Goal: Task Accomplishment & Management: Use online tool/utility

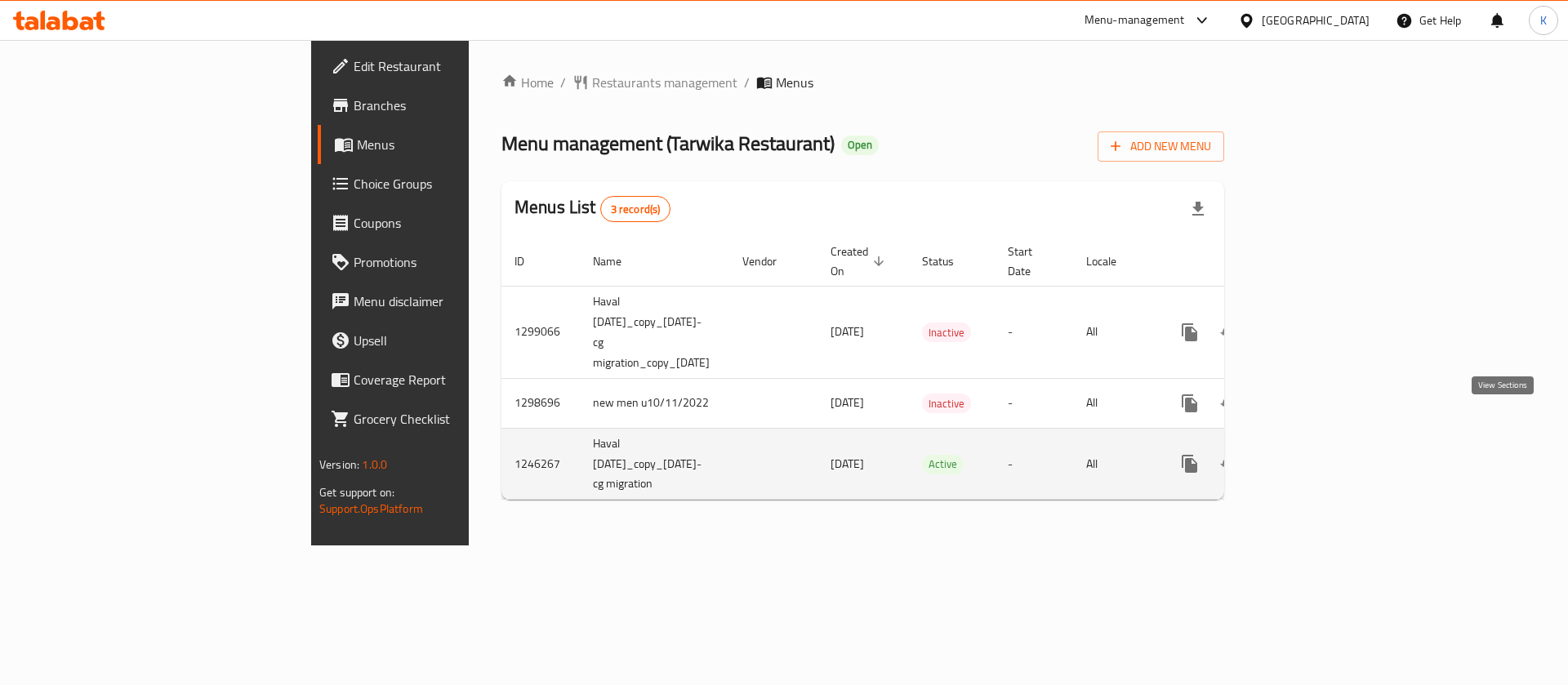
click at [1327, 444] on link "enhanced table" at bounding box center [1307, 463] width 39 height 39
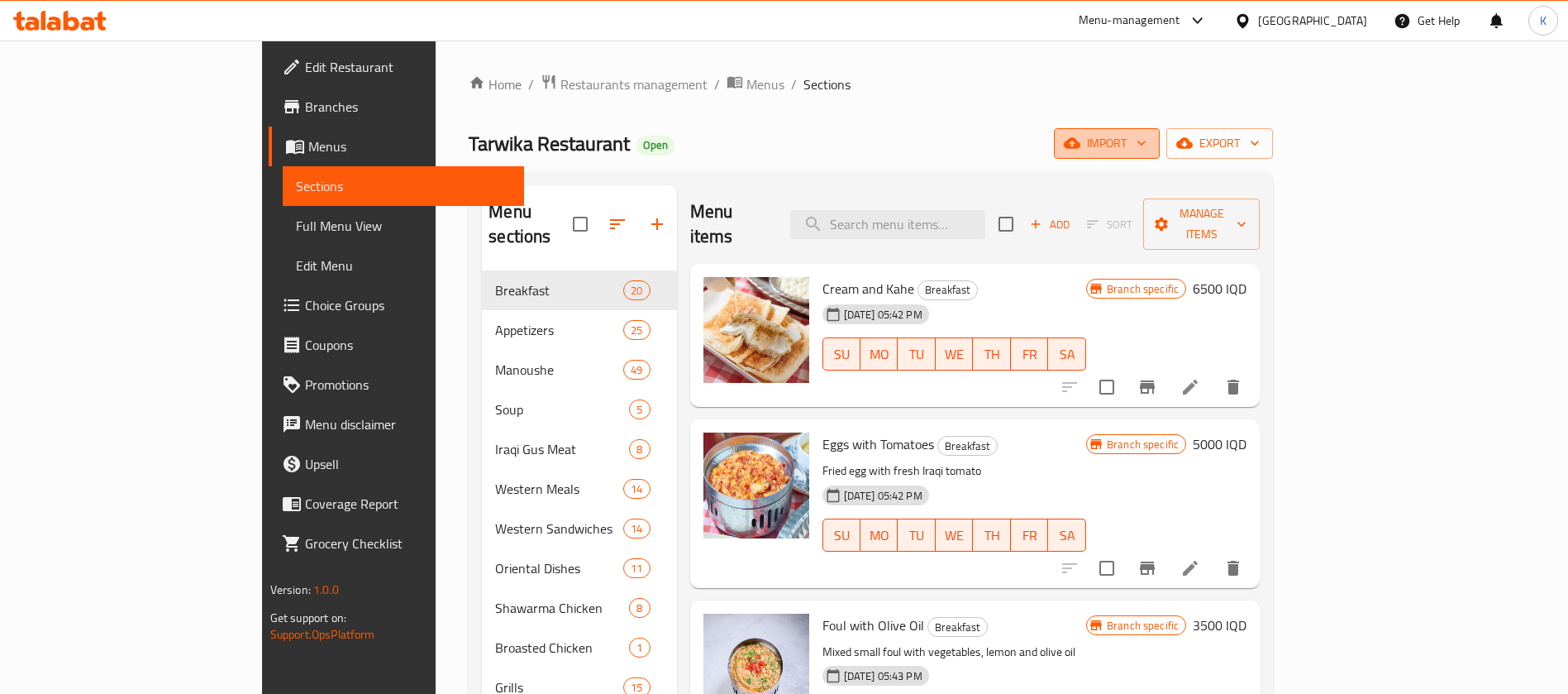
click at [1147, 150] on span "import" at bounding box center [1106, 143] width 80 height 21
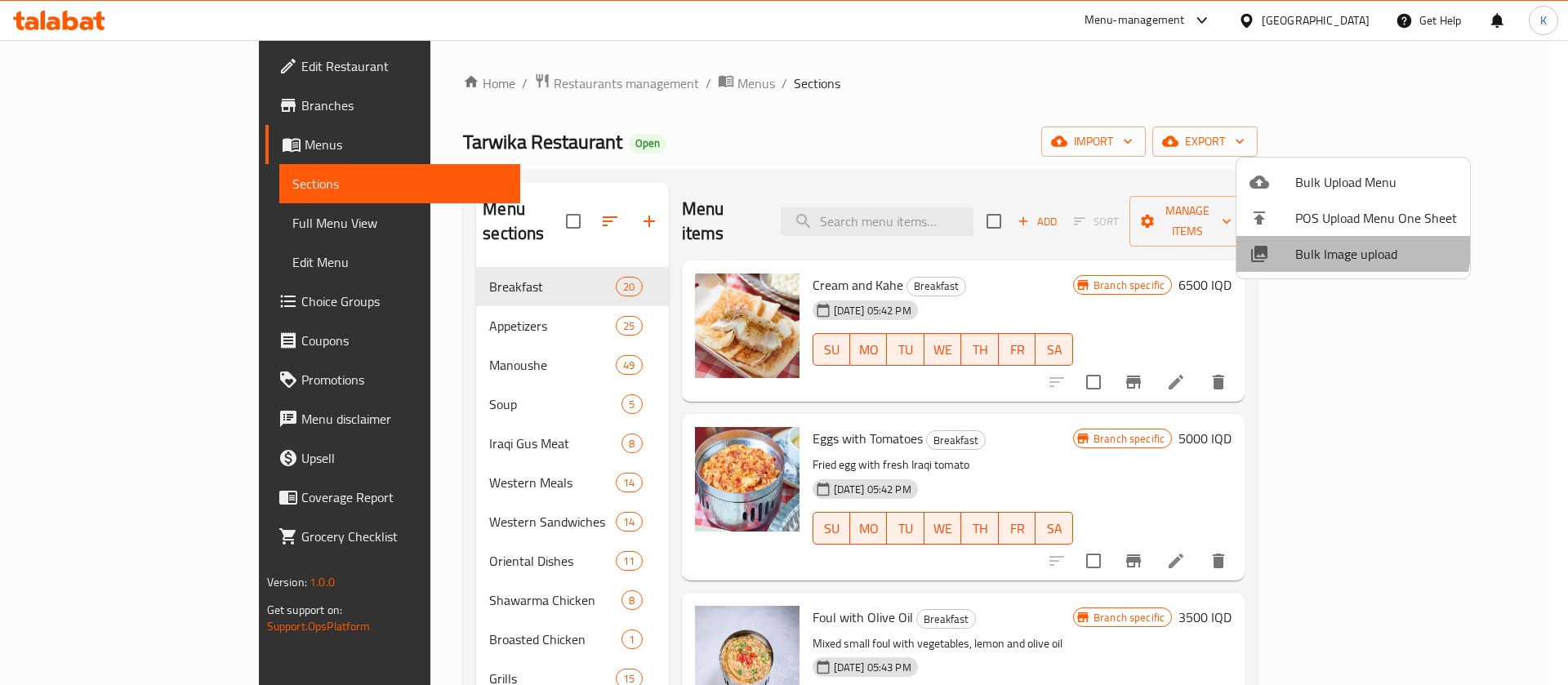
click at [1310, 239] on li "Bulk Image upload" at bounding box center [1353, 253] width 233 height 36
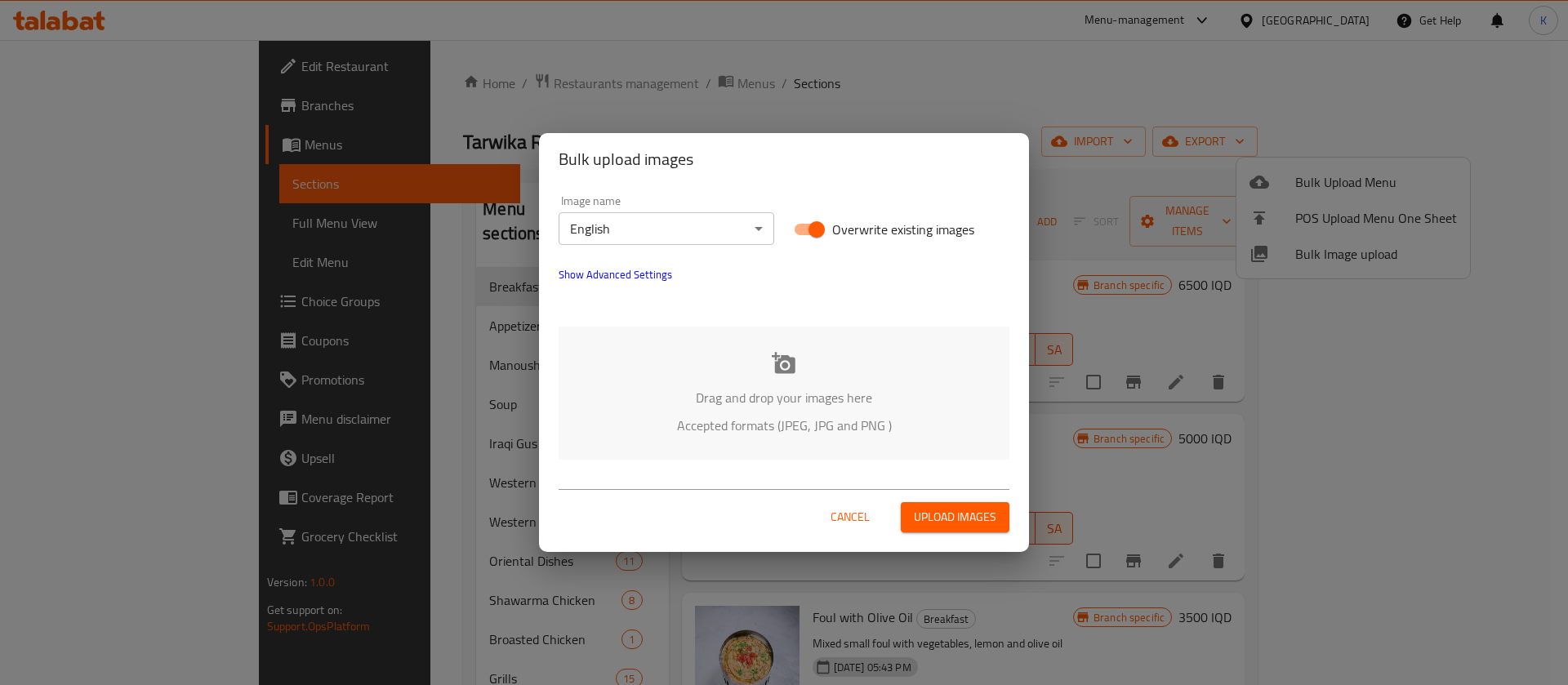
click at [798, 377] on div "Drag and drop your images here Accepted formats (JPEG, JPG and PNG )" at bounding box center [784, 393] width 451 height 133
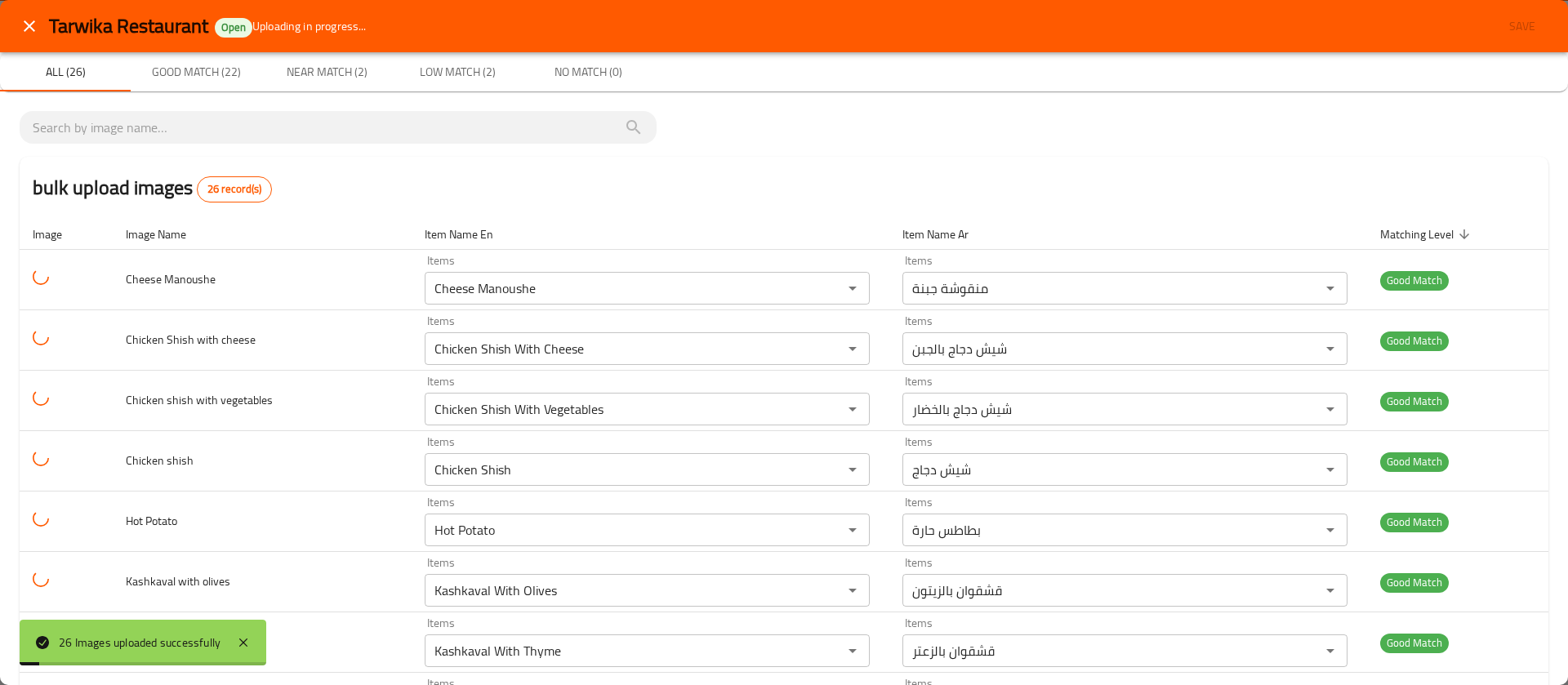
scroll to position [1168, 0]
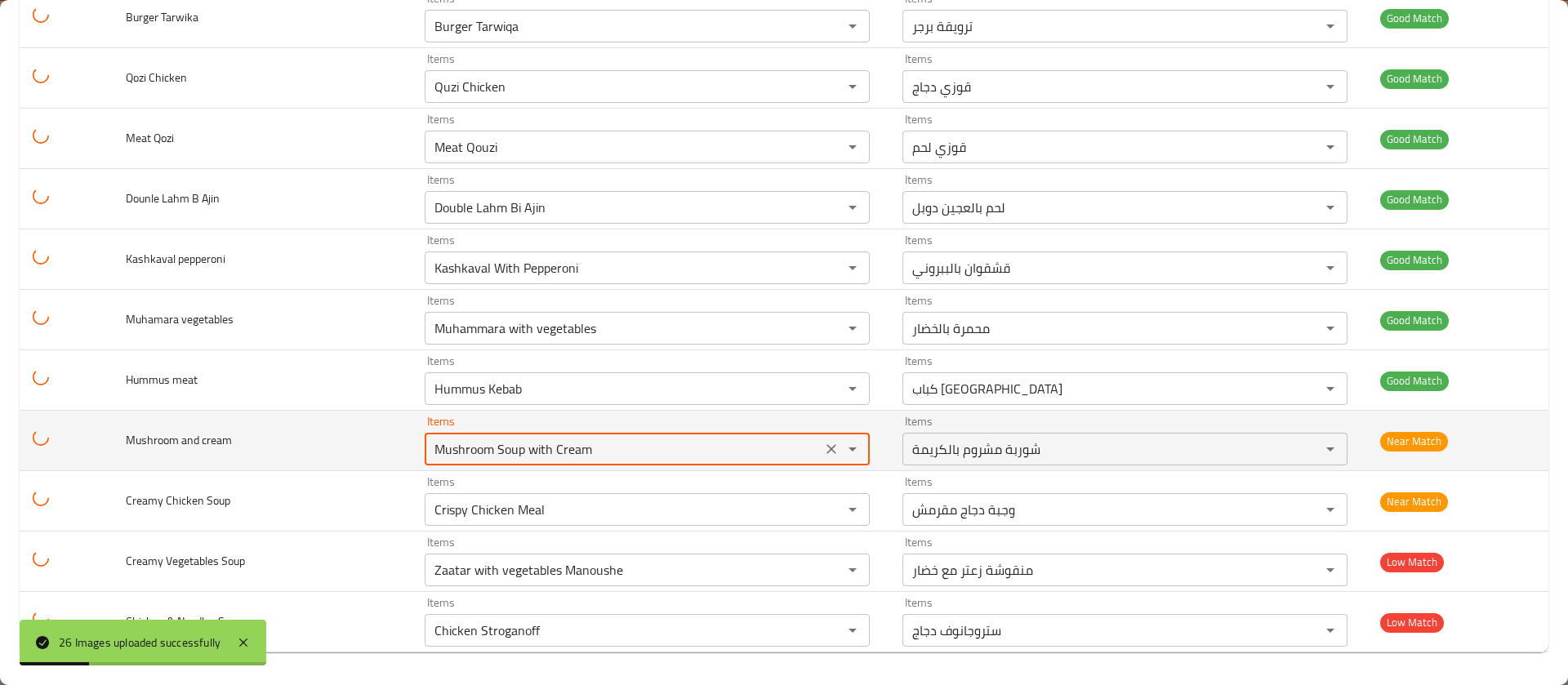
drag, startPoint x: 633, startPoint y: 450, endPoint x: 389, endPoint y: 451, distance: 244.0
click at [389, 451] on tr "Mushroom and cream Items Mushroom Soup with Cream Items Items شوربة مشروم بالكر…" at bounding box center [784, 440] width 1529 height 60
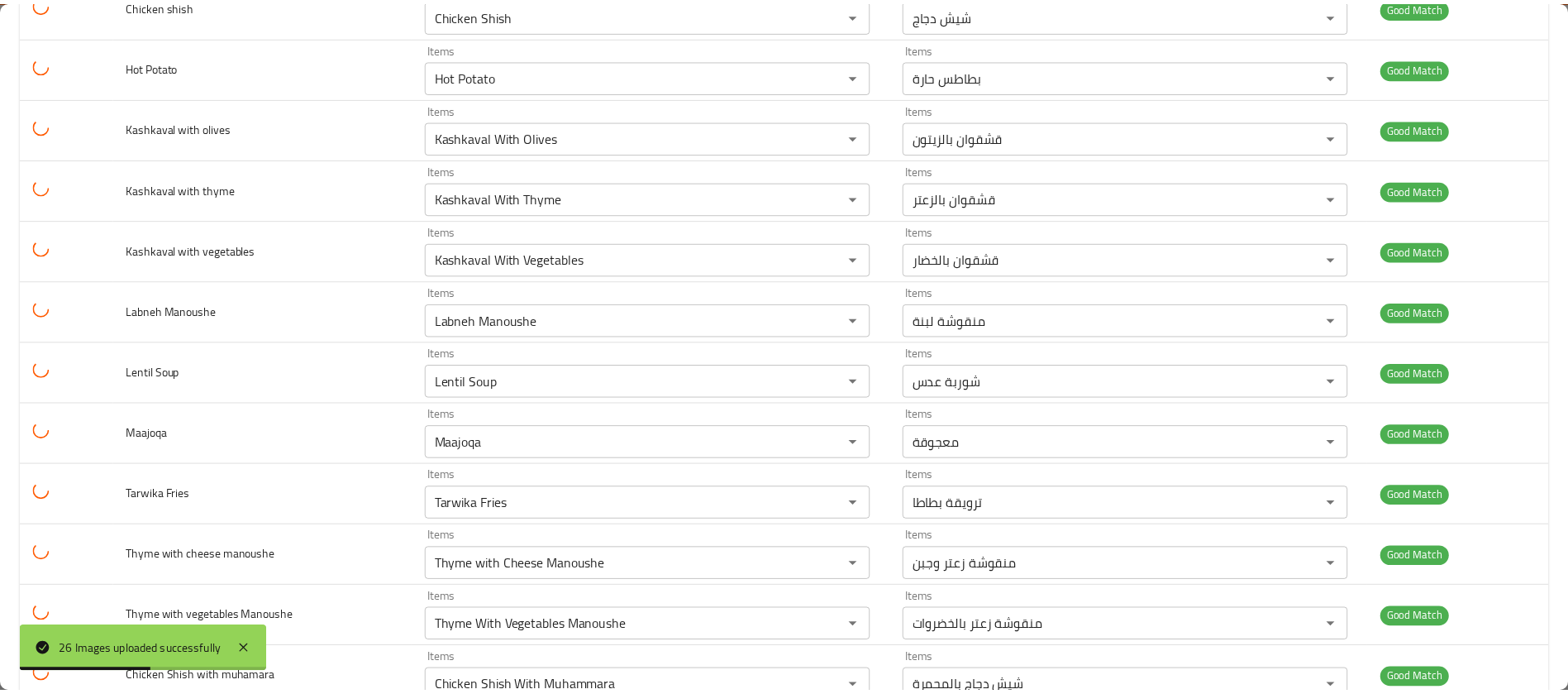
scroll to position [0, 0]
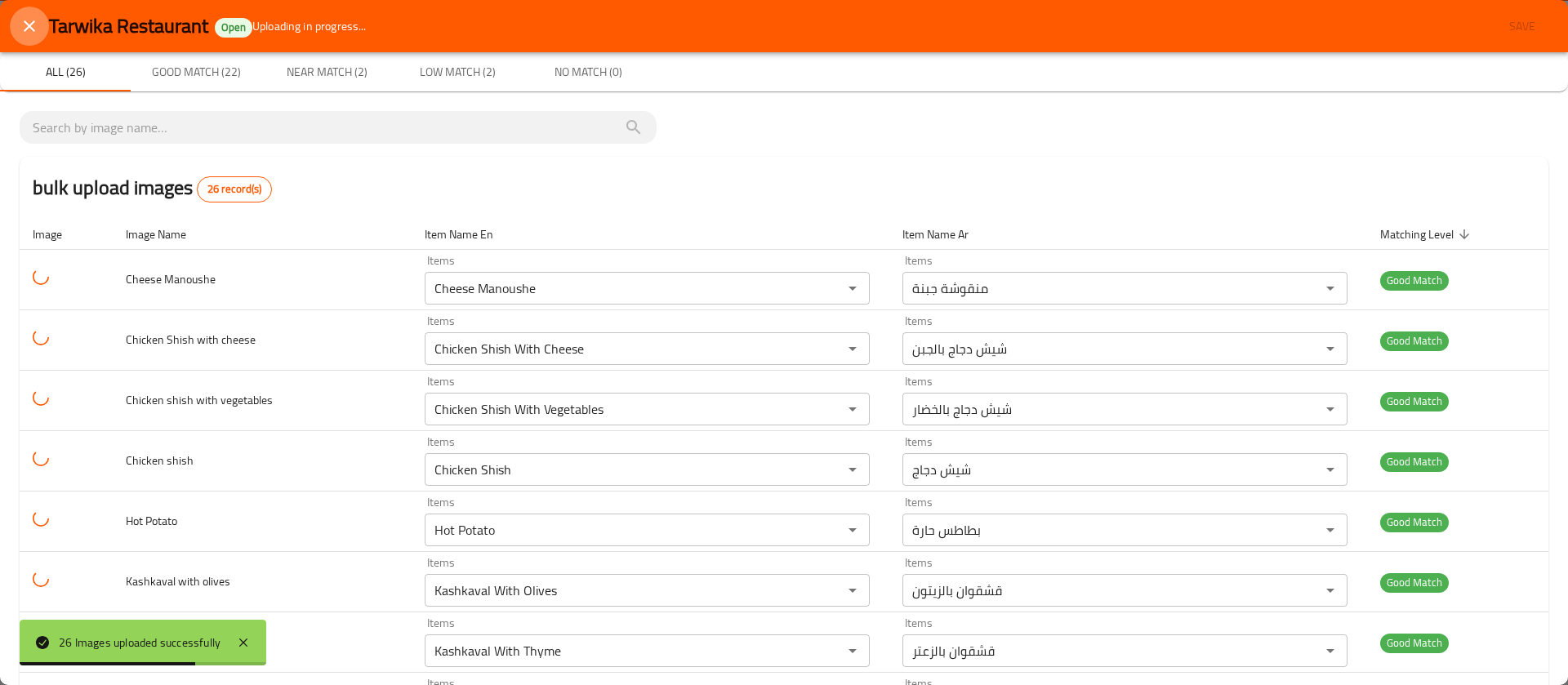
click at [28, 32] on icon "close" at bounding box center [30, 26] width 20 height 20
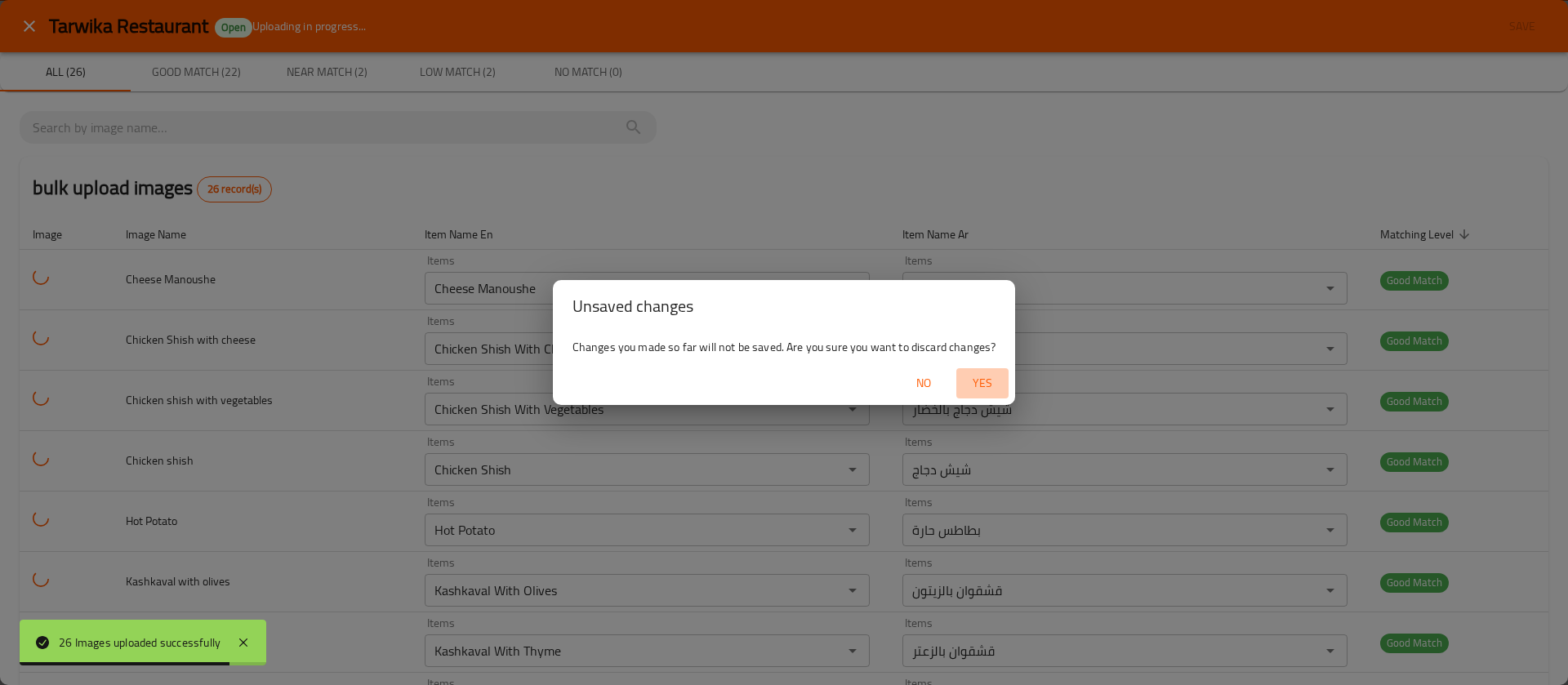
click at [968, 380] on span "Yes" at bounding box center [982, 383] width 39 height 21
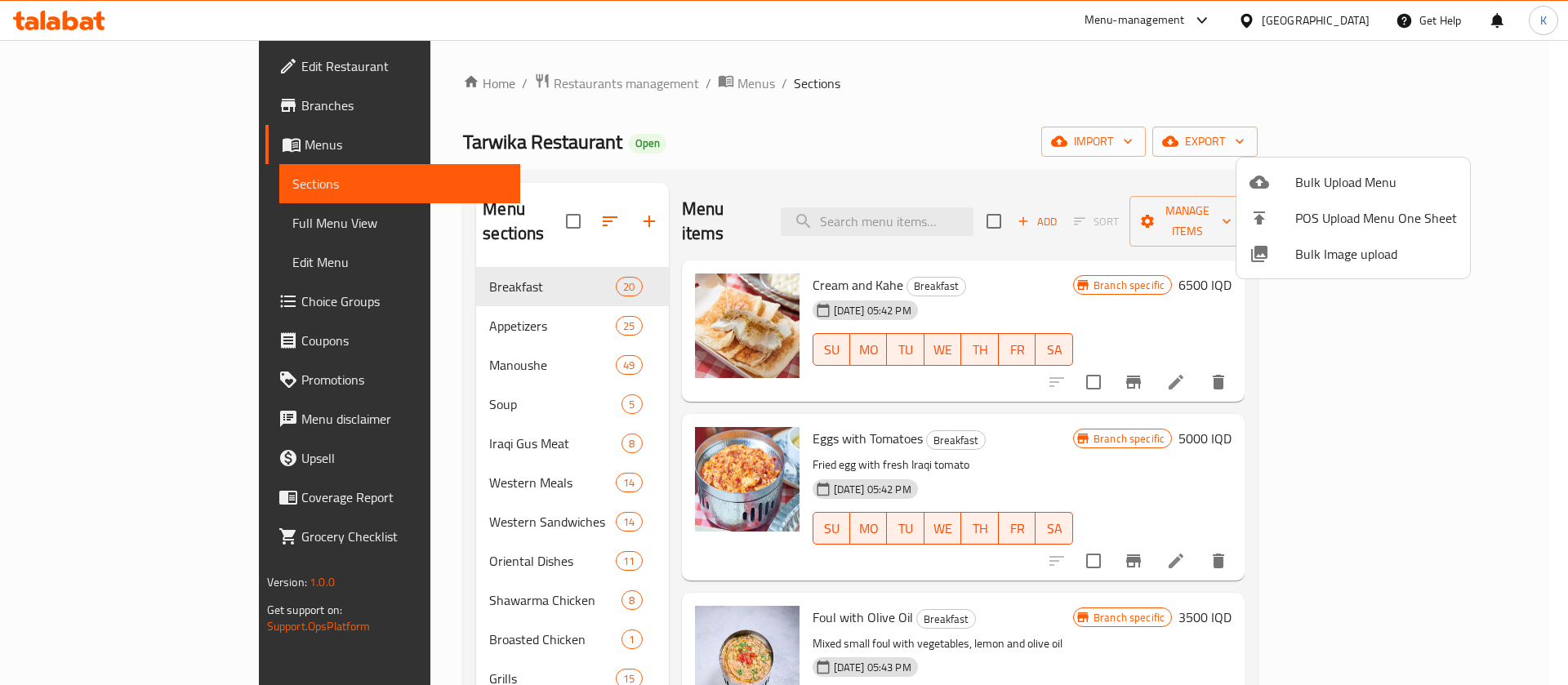
click at [199, 222] on div at bounding box center [784, 342] width 1568 height 685
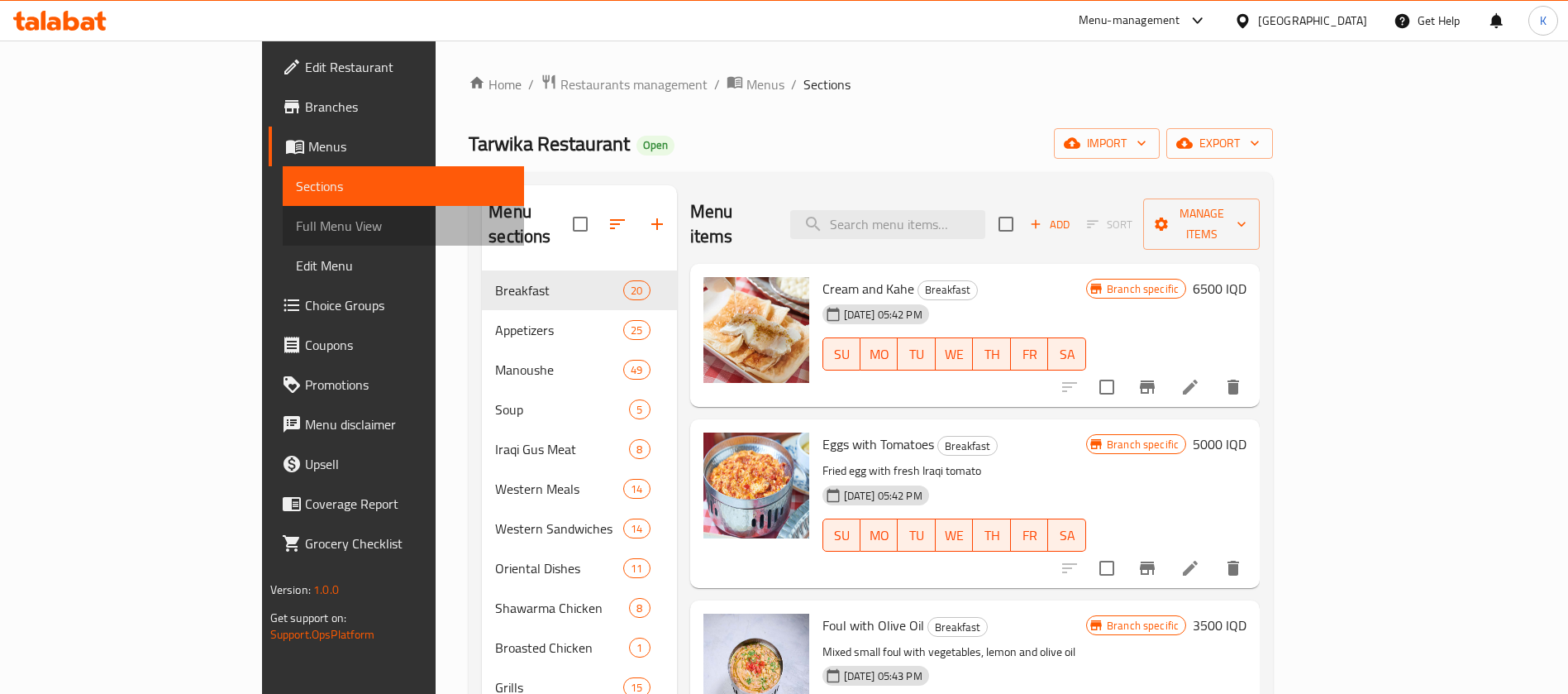
click at [296, 225] on span "Full Menu View" at bounding box center [403, 226] width 215 height 20
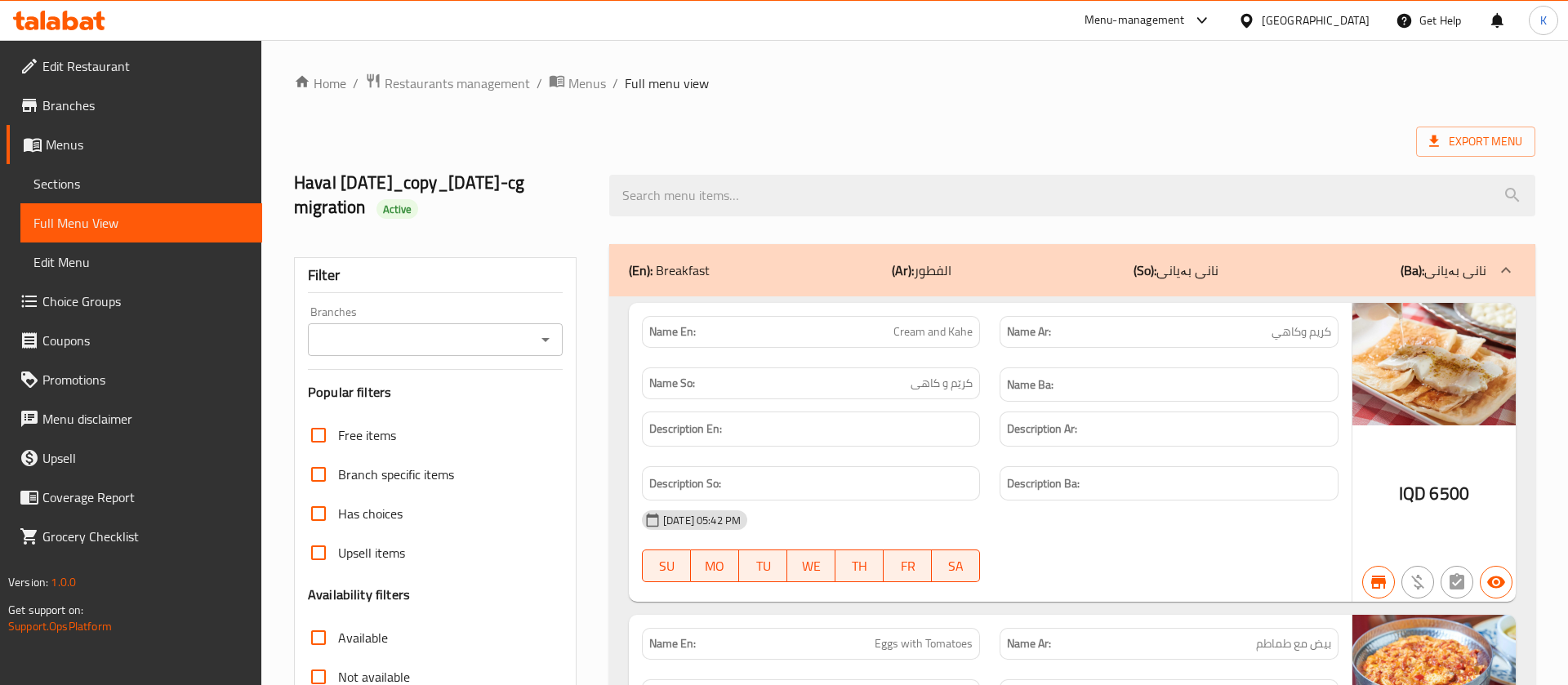
click at [1182, 25] on div "Menu-management" at bounding box center [1134, 21] width 100 height 20
click at [1068, 127] on div "Export Menu" at bounding box center [914, 141] width 1241 height 31
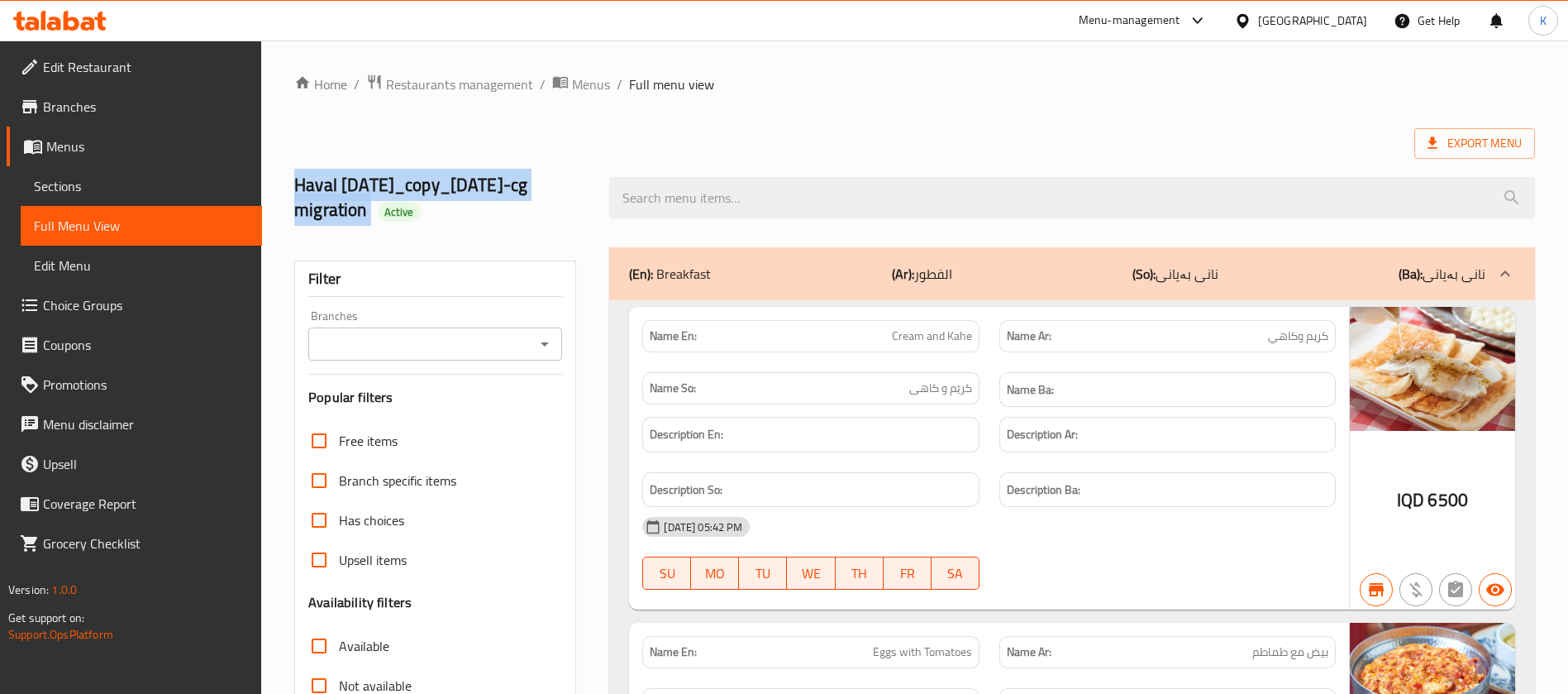
click at [102, 26] on icon at bounding box center [101, 21] width 12 height 19
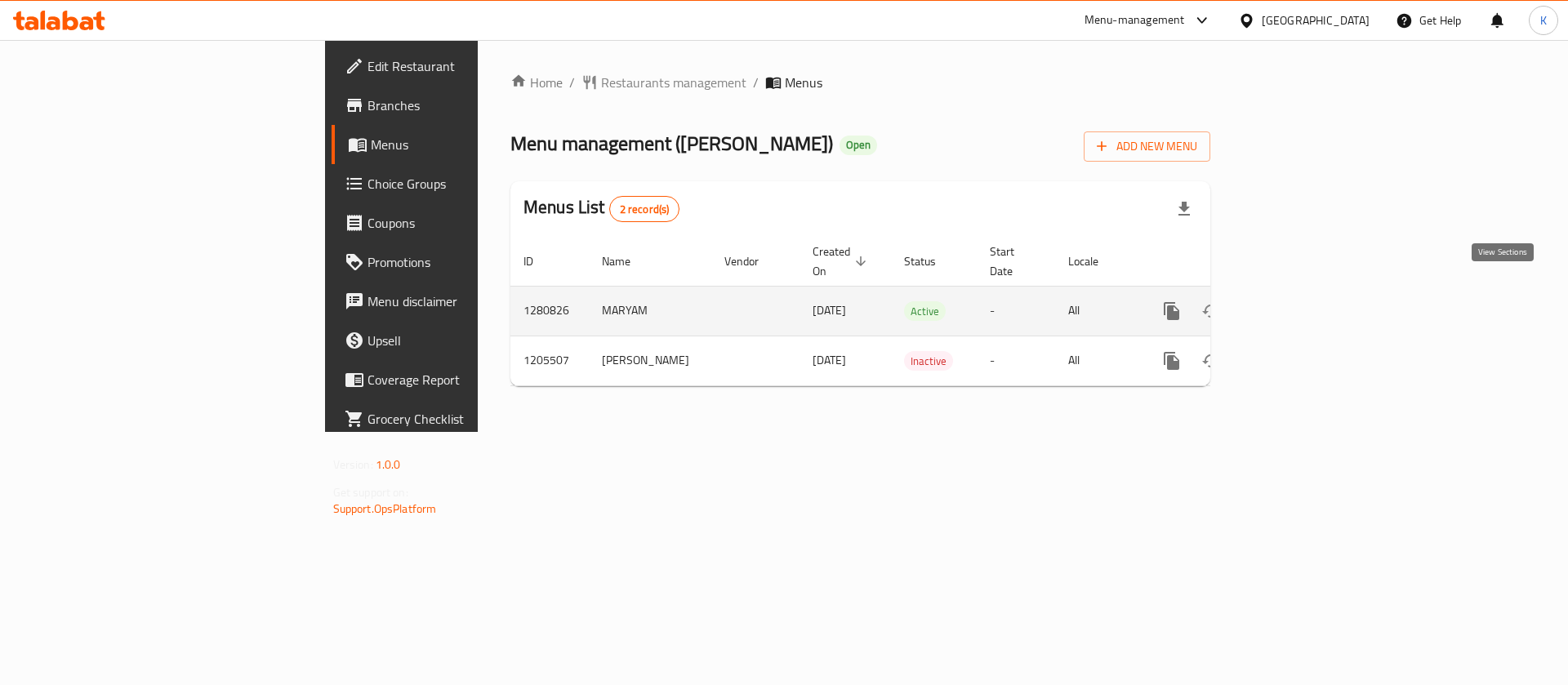
click at [1309, 295] on link "enhanced table" at bounding box center [1289, 310] width 39 height 39
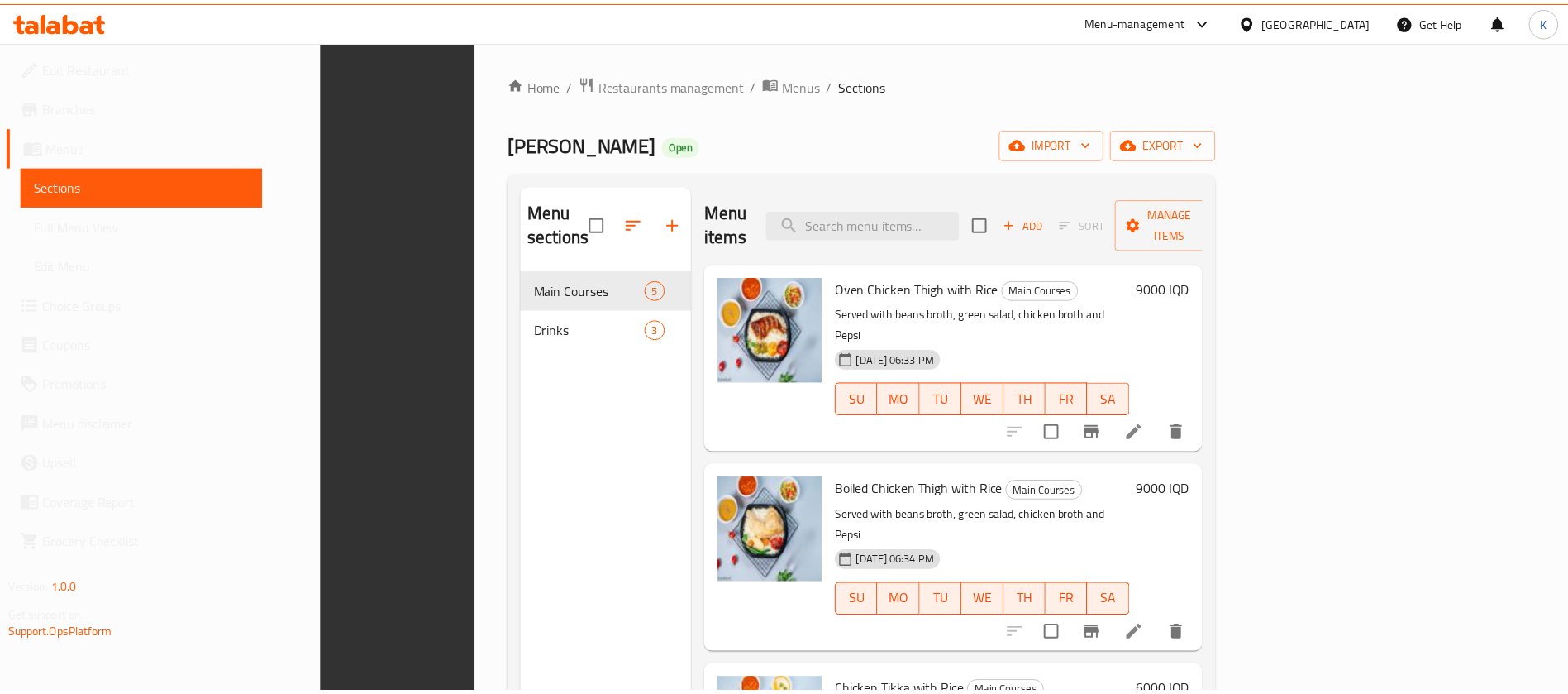
scroll to position [231, 0]
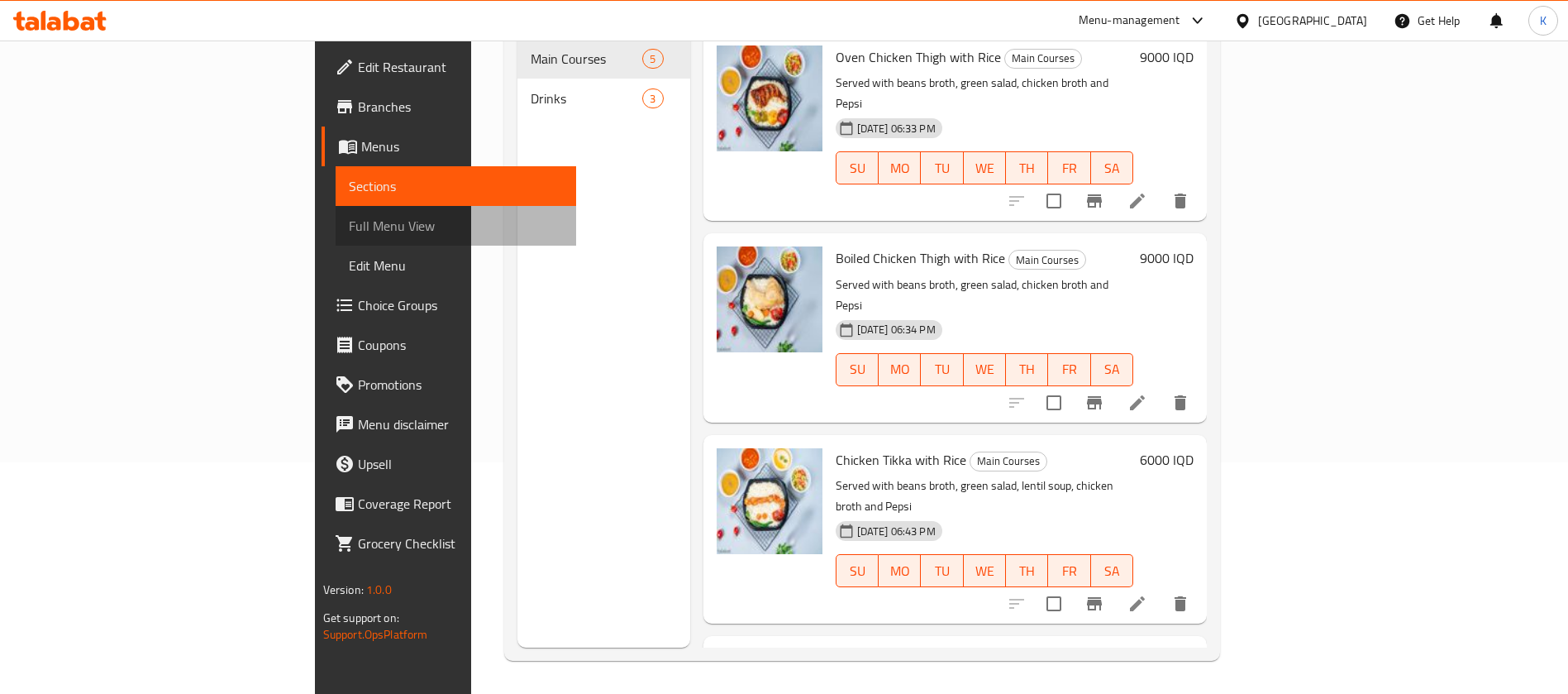
click at [348, 225] on span "Full Menu View" at bounding box center [456, 226] width 215 height 20
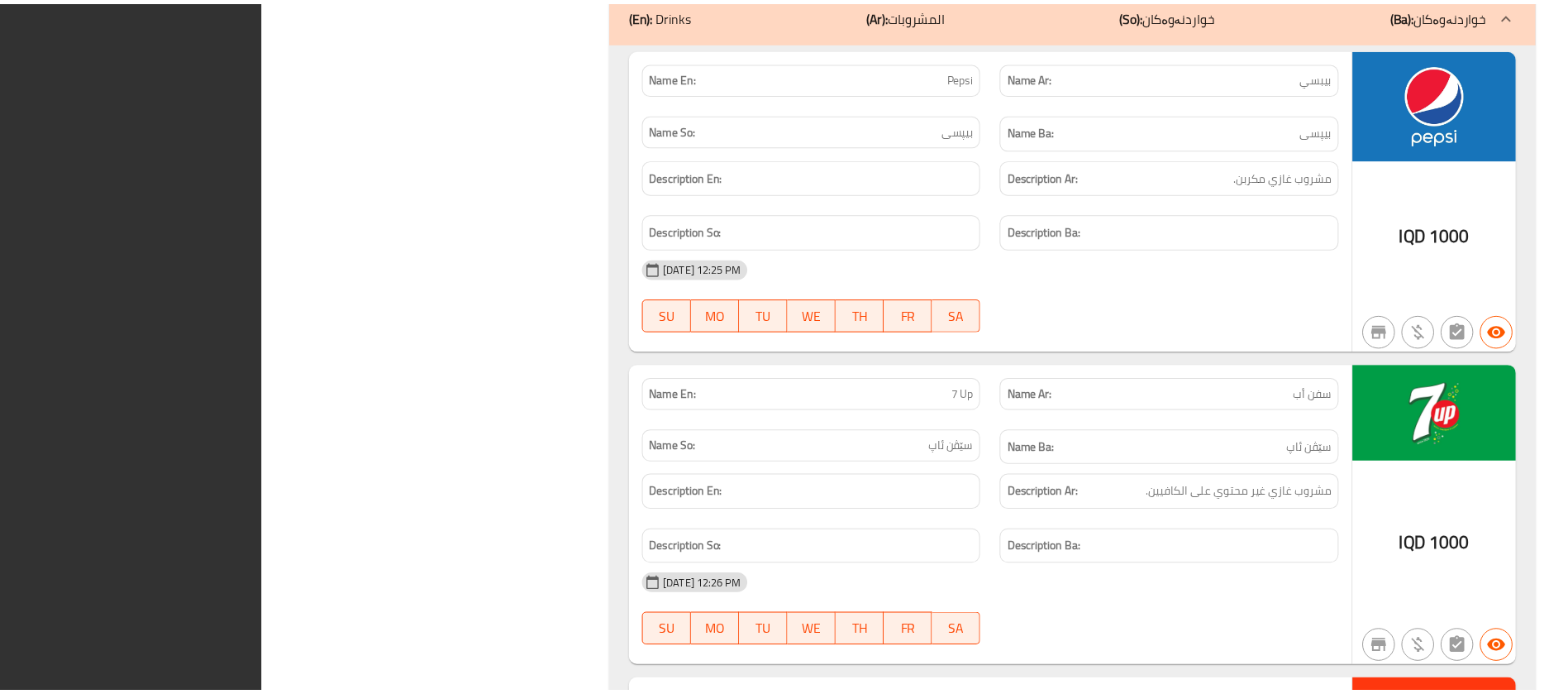
scroll to position [2468, 0]
